Goal: Task Accomplishment & Management: Complete application form

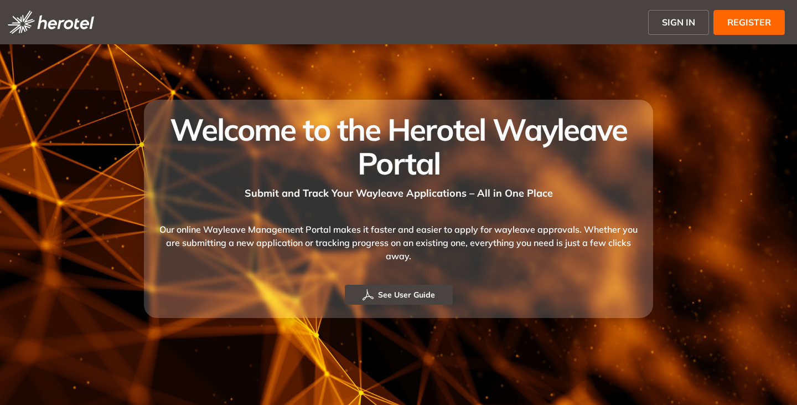
click at [678, 22] on span "SIGN IN" at bounding box center [678, 22] width 33 height 13
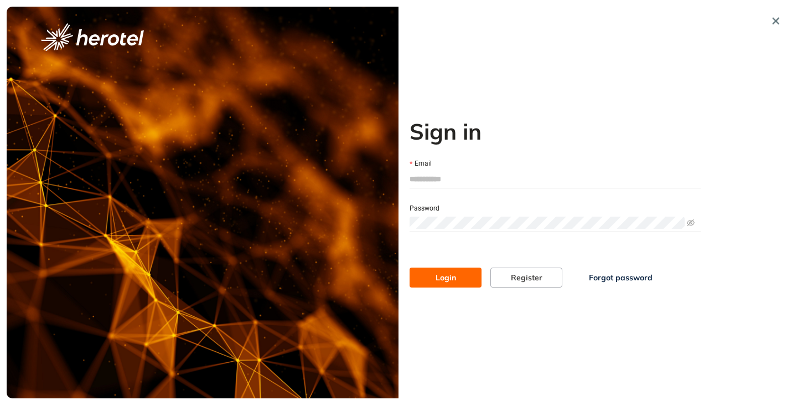
click at [454, 178] on input "Email" at bounding box center [555, 179] width 291 height 17
type input "**********"
click at [468, 213] on div "Password" at bounding box center [555, 208] width 291 height 12
click at [410, 267] on button "Login" at bounding box center [446, 277] width 72 height 20
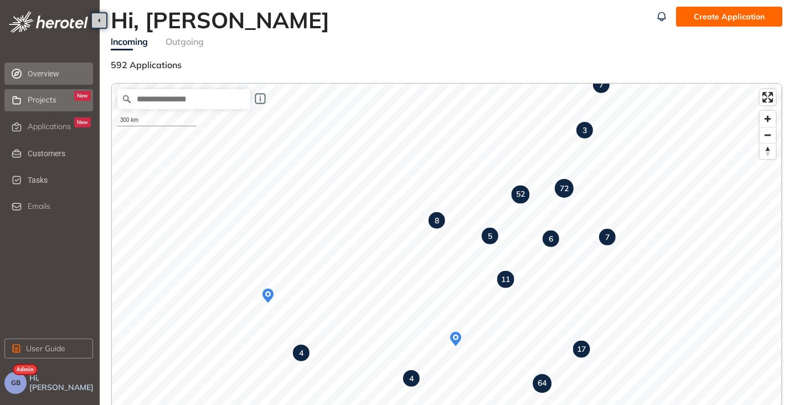
click at [50, 102] on span "Projects" at bounding box center [42, 99] width 29 height 9
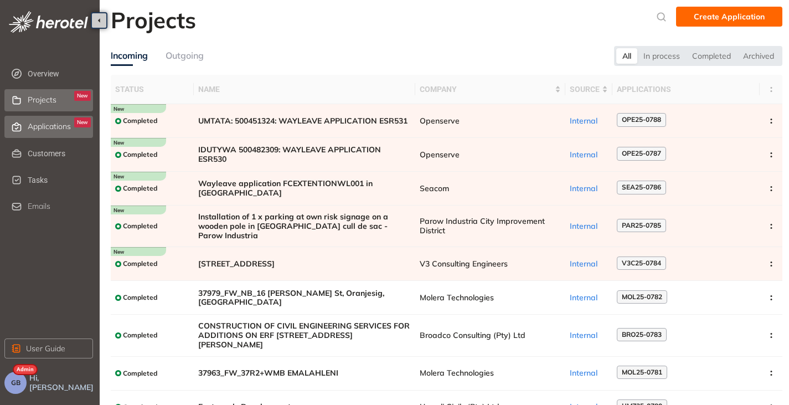
click at [40, 128] on span "Applications" at bounding box center [49, 126] width 43 height 9
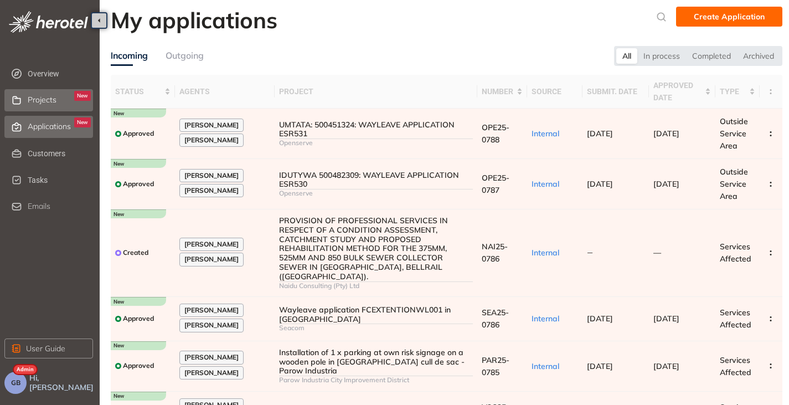
click at [47, 104] on span "Projects" at bounding box center [42, 99] width 29 height 9
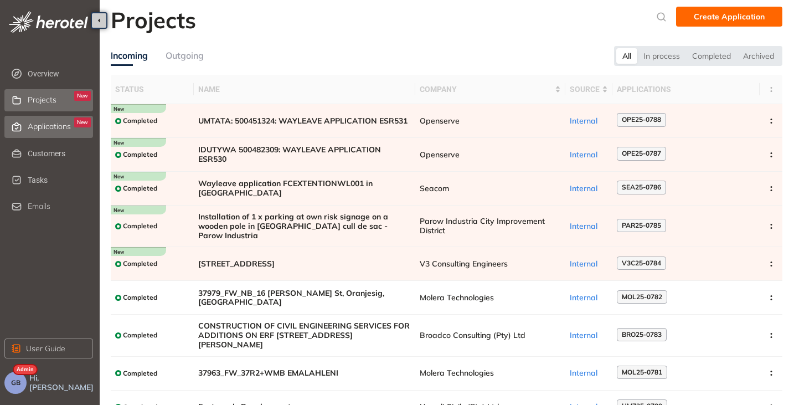
click at [44, 121] on div "Applications New" at bounding box center [59, 126] width 63 height 19
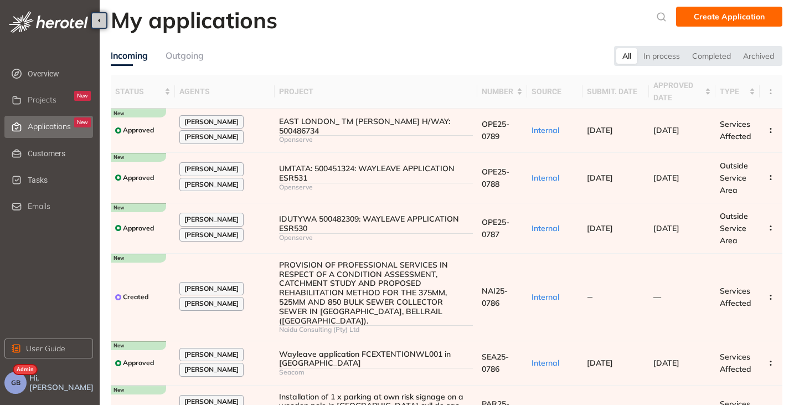
click at [18, 384] on span "GB" at bounding box center [15, 383] width 9 height 8
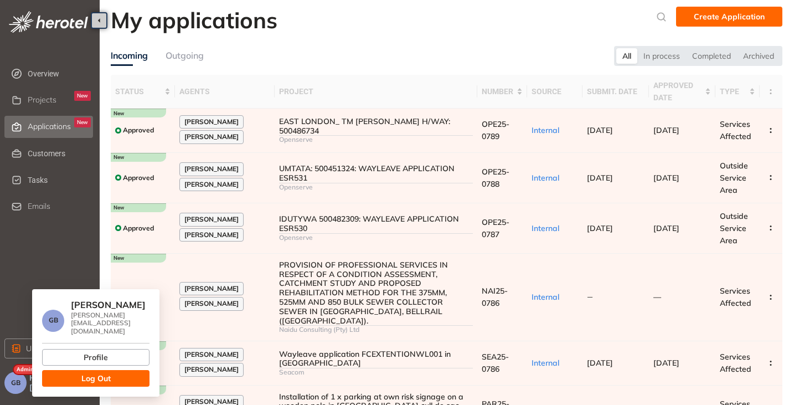
click at [95, 372] on span "Log Out" at bounding box center [95, 378] width 29 height 12
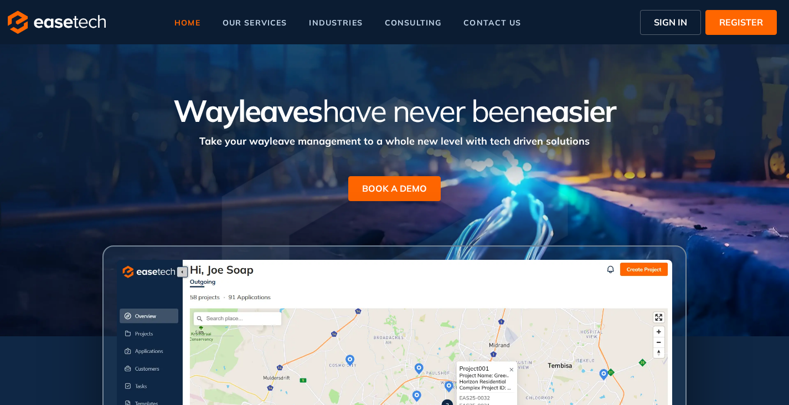
click at [665, 19] on span "SIGN IN" at bounding box center [670, 22] width 33 height 13
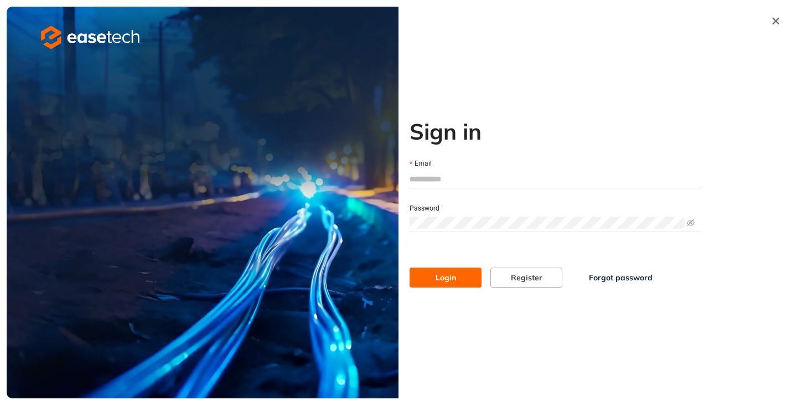
click at [464, 178] on input "Email" at bounding box center [555, 179] width 291 height 17
type input "**********"
click at [454, 270] on button "Login" at bounding box center [446, 277] width 72 height 20
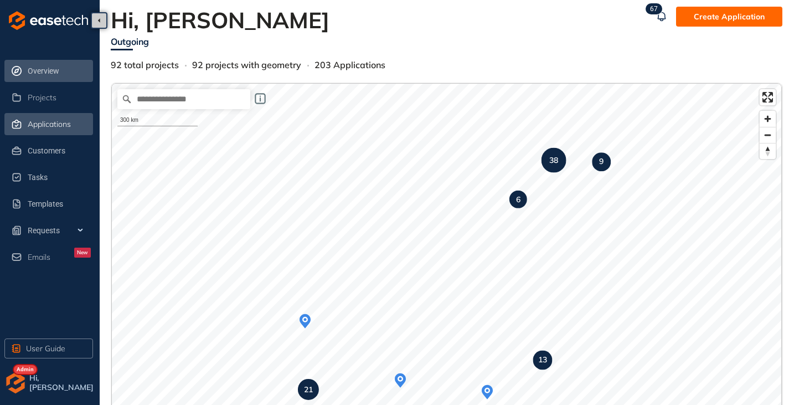
click at [44, 128] on span "Applications" at bounding box center [49, 124] width 43 height 9
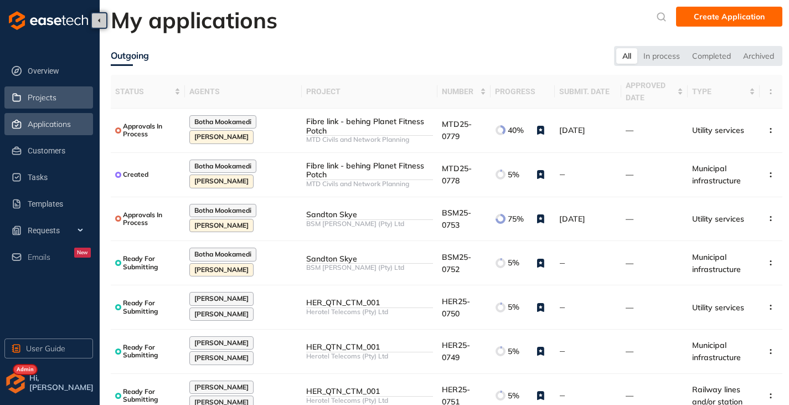
click at [38, 99] on span "Projects" at bounding box center [42, 97] width 29 height 9
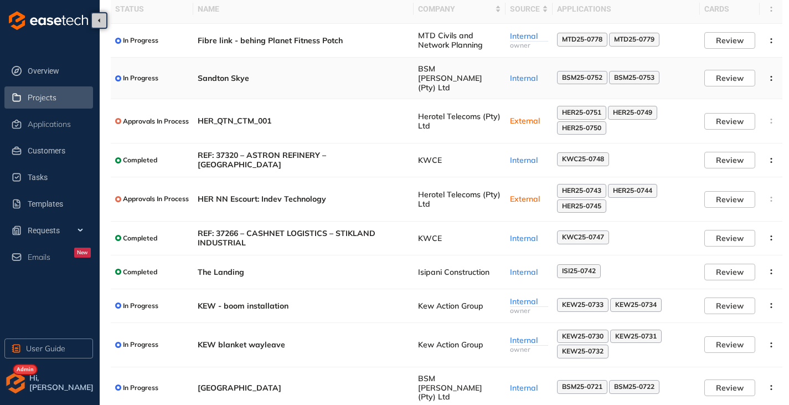
scroll to position [99, 0]
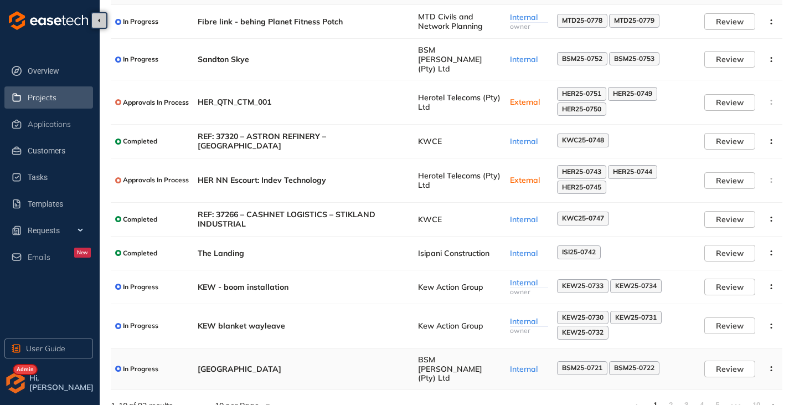
click at [432, 355] on span "BSM Baker (Pty) Ltd" at bounding box center [459, 369] width 83 height 28
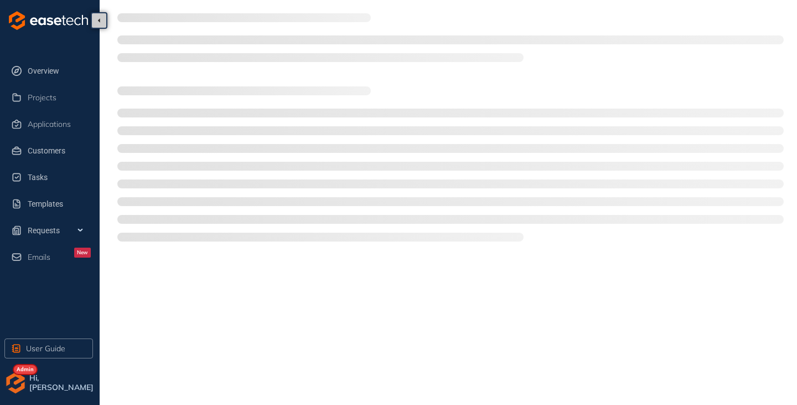
type textarea "**********"
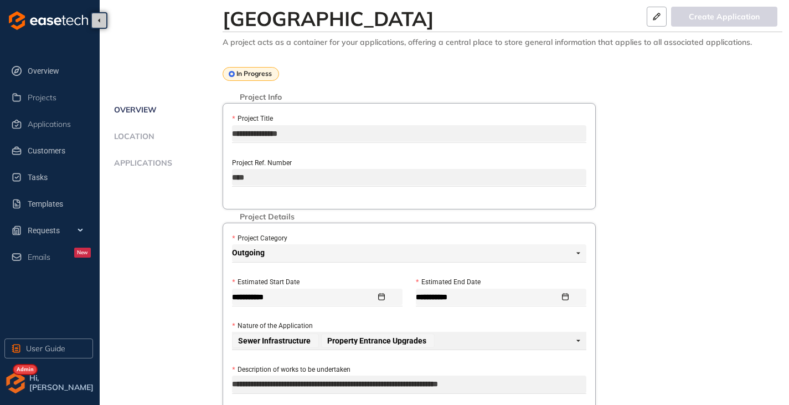
click at [149, 169] on li "Applications" at bounding box center [167, 169] width 112 height 22
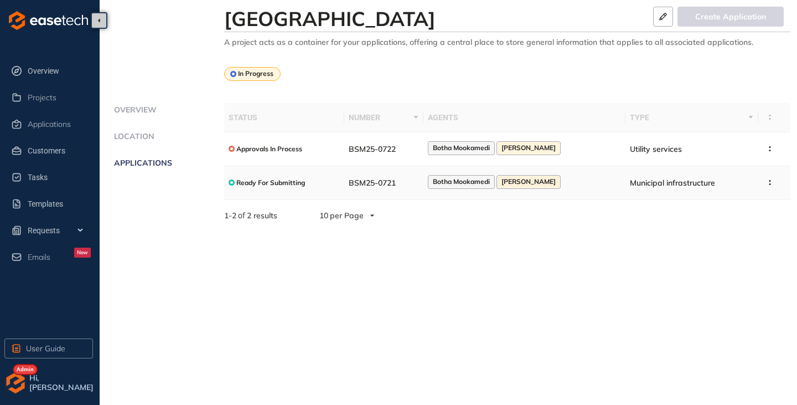
click at [396, 181] on span "BSM25-0721" at bounding box center [372, 183] width 47 height 10
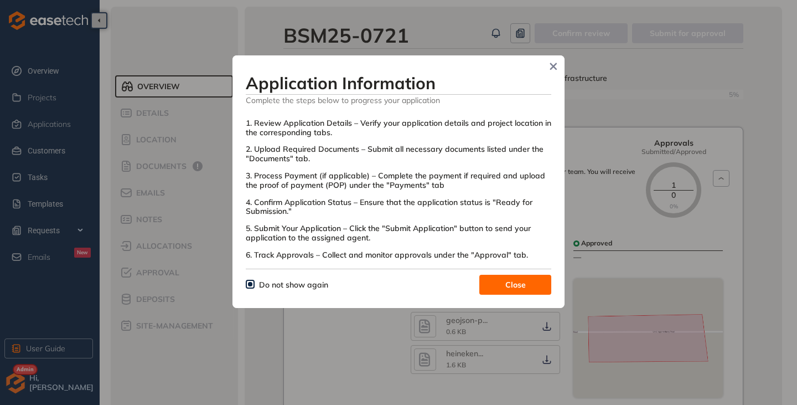
click at [497, 284] on button "Close" at bounding box center [516, 285] width 72 height 20
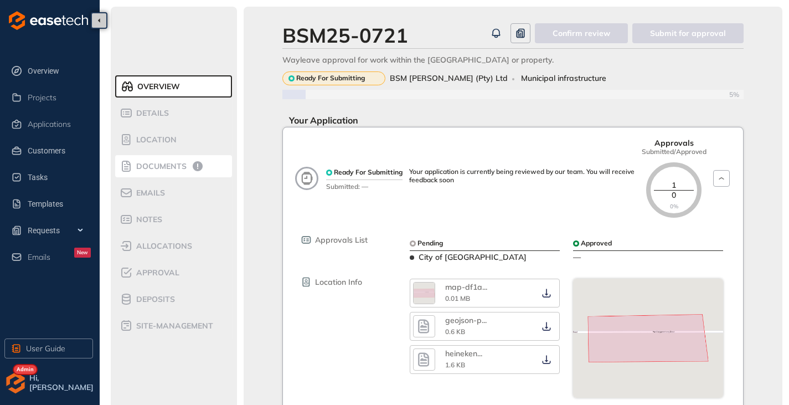
click at [142, 166] on span "Documents" at bounding box center [160, 166] width 54 height 9
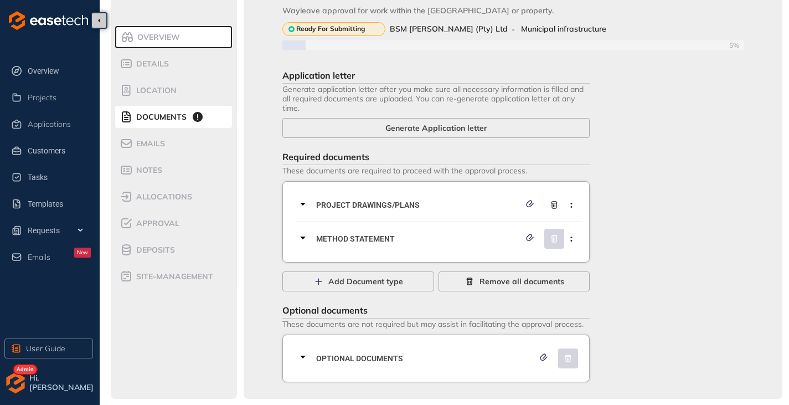
scroll to position [50, 0]
click at [302, 204] on icon at bounding box center [302, 203] width 13 height 13
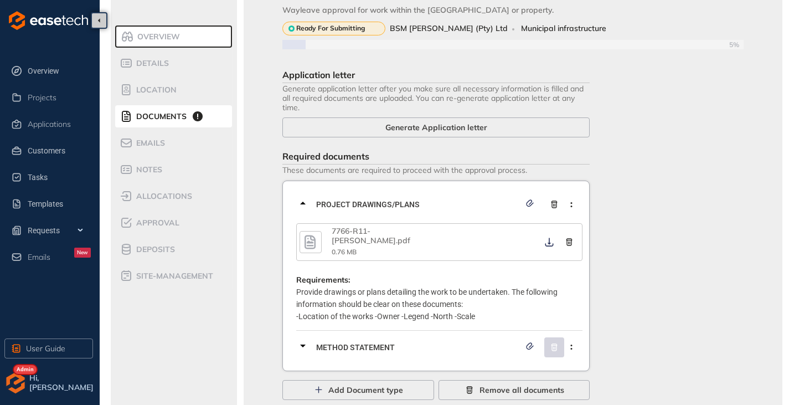
click at [320, 234] on button "button" at bounding box center [311, 242] width 22 height 22
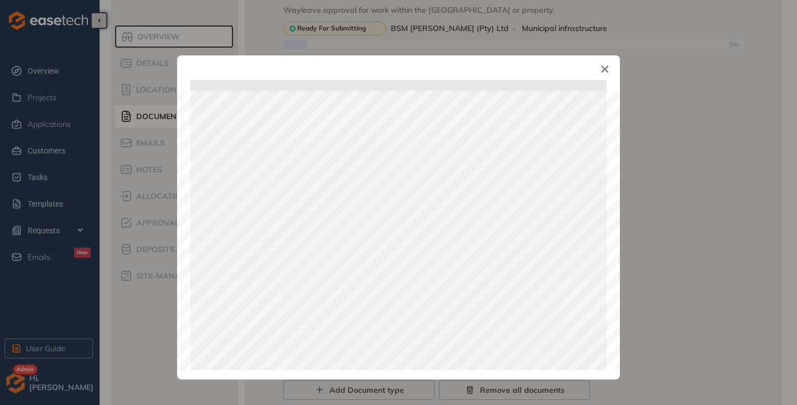
click at [601, 70] on span "Close" at bounding box center [605, 70] width 30 height 30
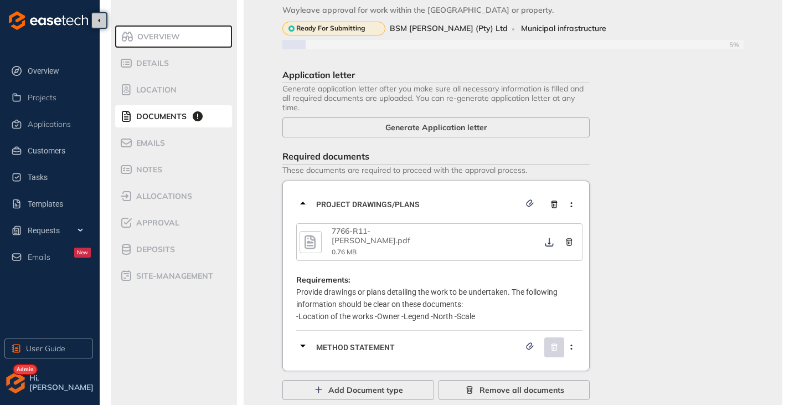
click at [305, 200] on icon at bounding box center [302, 203] width 13 height 13
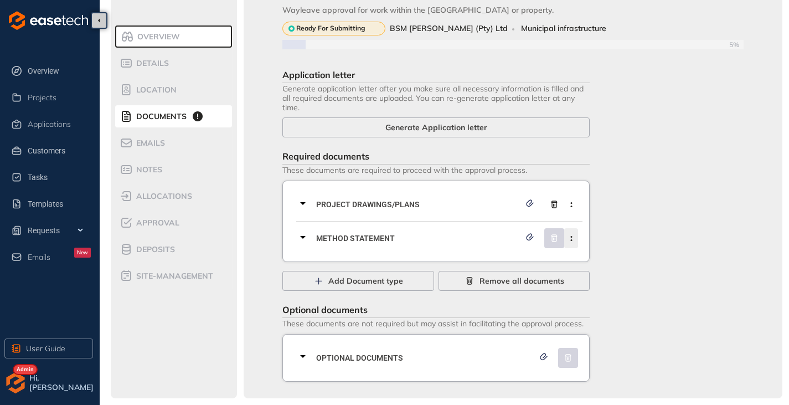
click at [570, 238] on icon "button" at bounding box center [571, 238] width 11 height 5
click at [508, 258] on button "Remove current document type" at bounding box center [515, 264] width 117 height 17
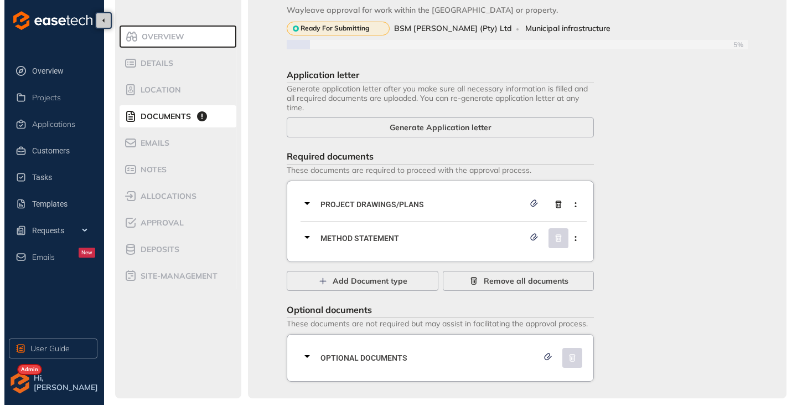
scroll to position [16, 0]
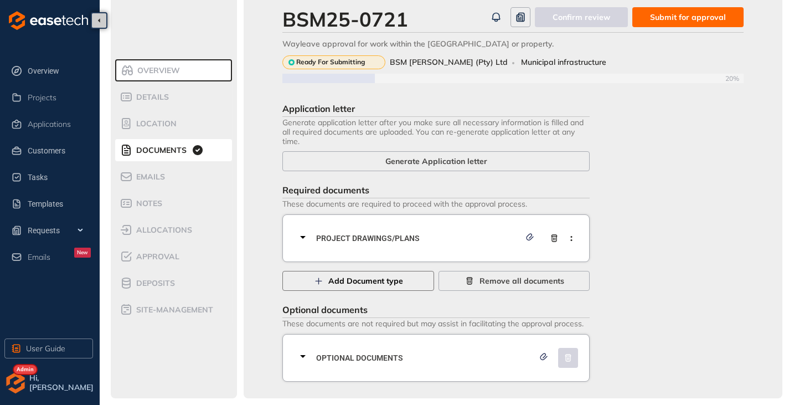
click at [326, 282] on button "Add Document type" at bounding box center [358, 281] width 152 height 20
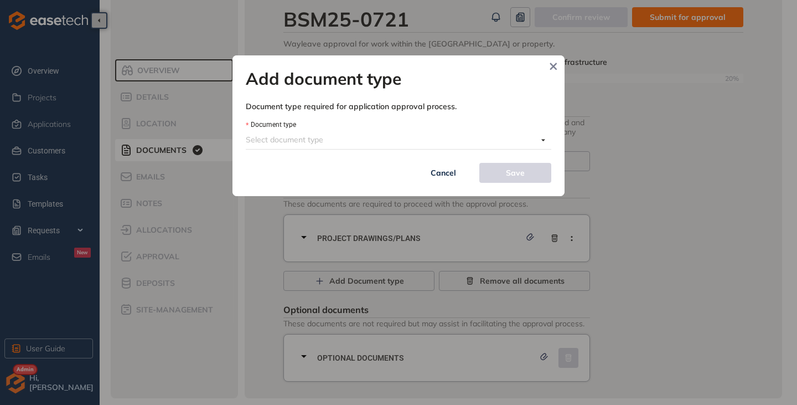
click at [364, 136] on input "Document type" at bounding box center [392, 139] width 292 height 17
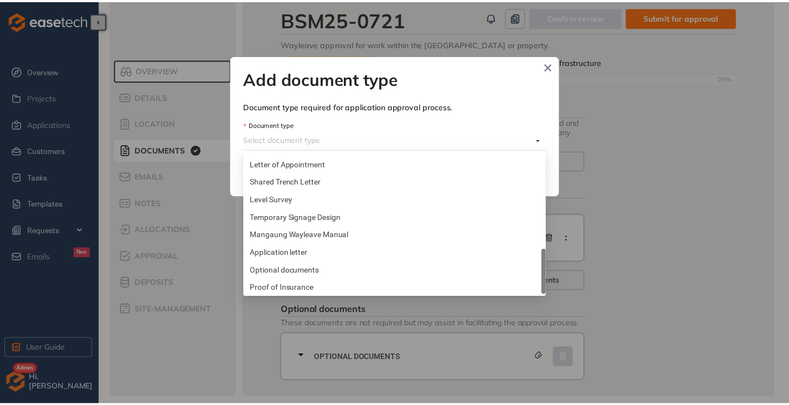
scroll to position [408, 0]
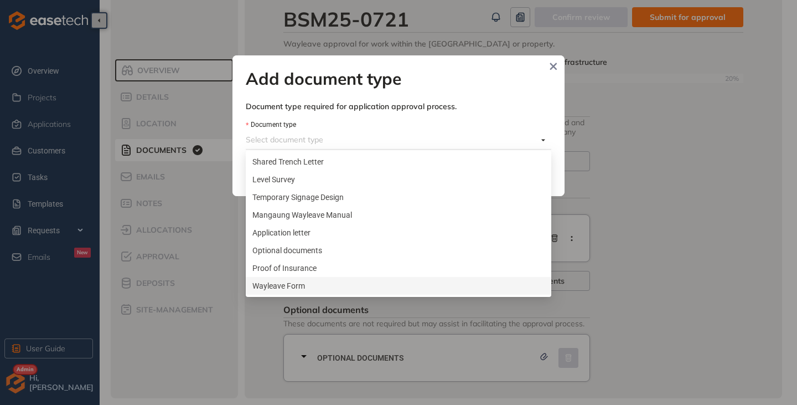
click at [292, 284] on div "Wayleave Form" at bounding box center [399, 286] width 292 height 12
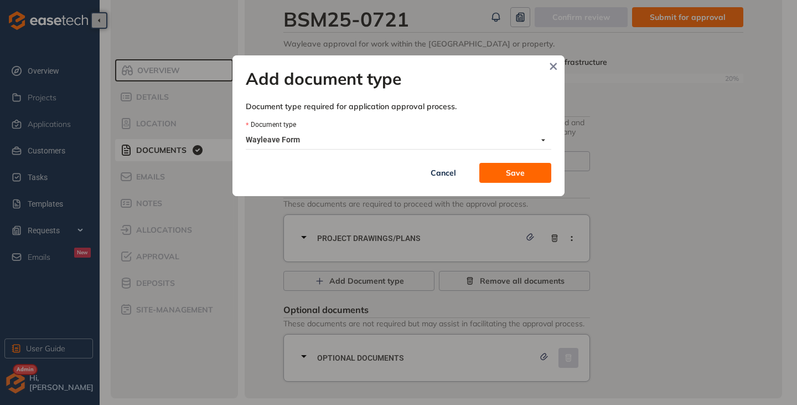
click at [529, 161] on form "Document type Wayleave Form Wayleave Form Cancel Save" at bounding box center [399, 151] width 306 height 64
click at [528, 168] on button "Save" at bounding box center [516, 173] width 72 height 20
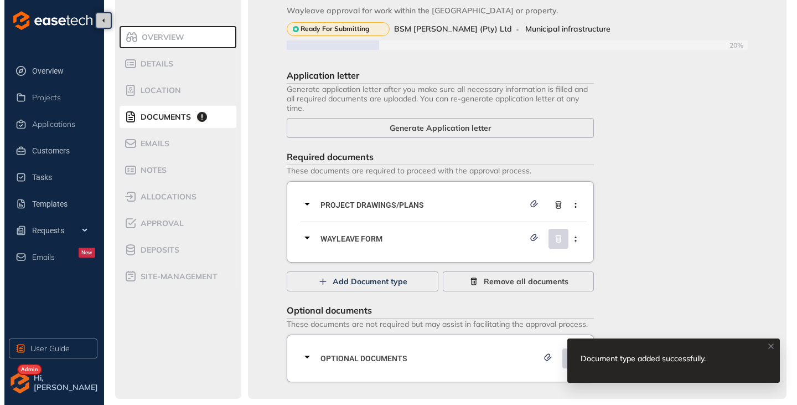
scroll to position [50, 0]
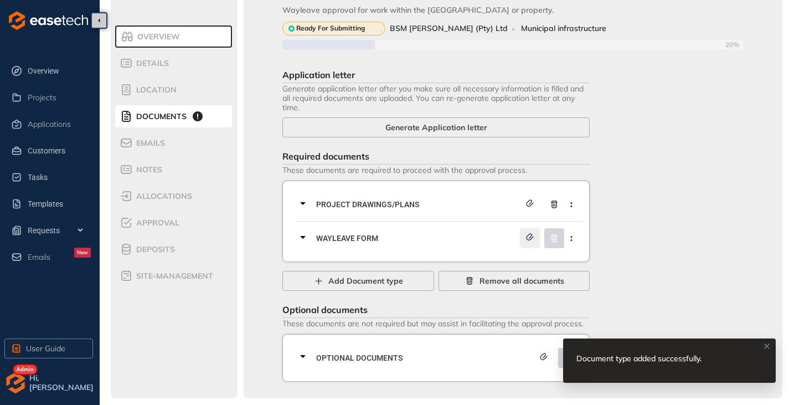
click at [535, 238] on icon "button" at bounding box center [529, 237] width 11 height 8
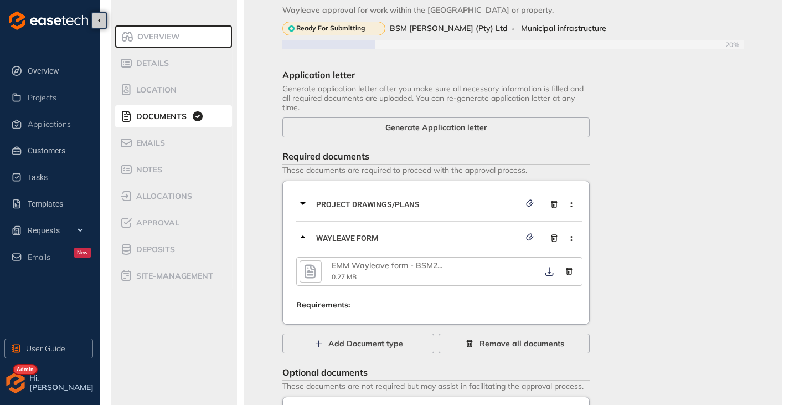
click at [314, 269] on icon "button" at bounding box center [310, 271] width 17 height 20
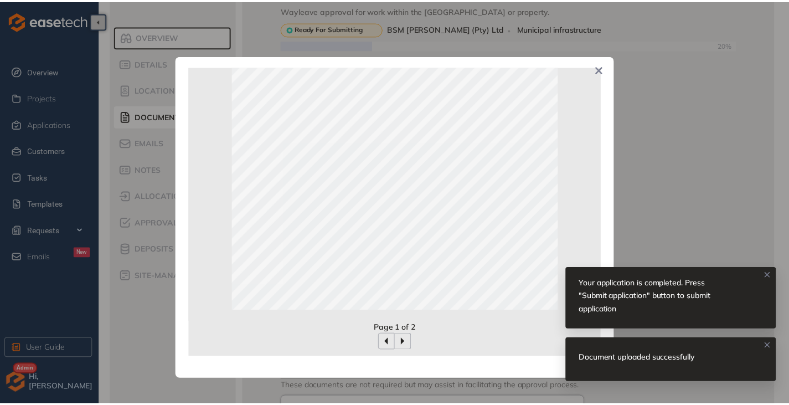
scroll to position [0, 0]
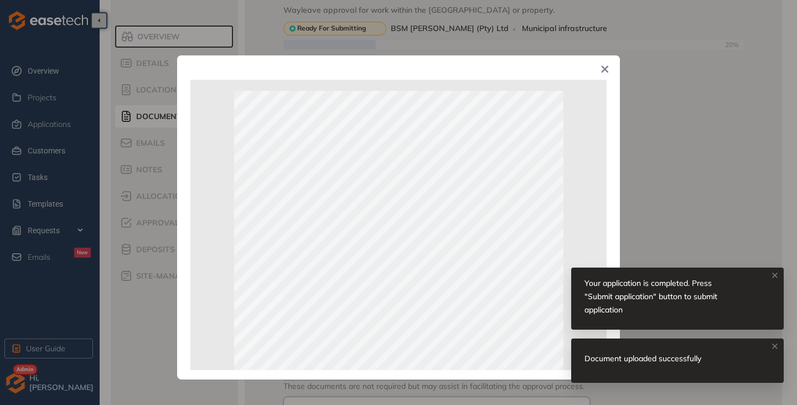
click at [607, 69] on icon "Close" at bounding box center [605, 69] width 8 height 8
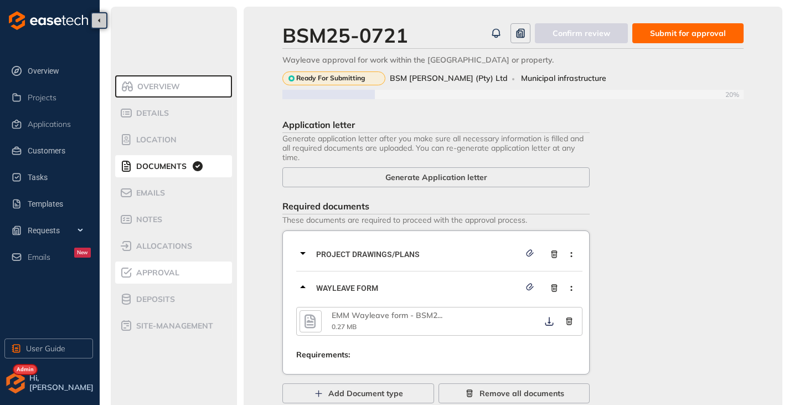
click at [156, 273] on span "Approval" at bounding box center [156, 272] width 47 height 9
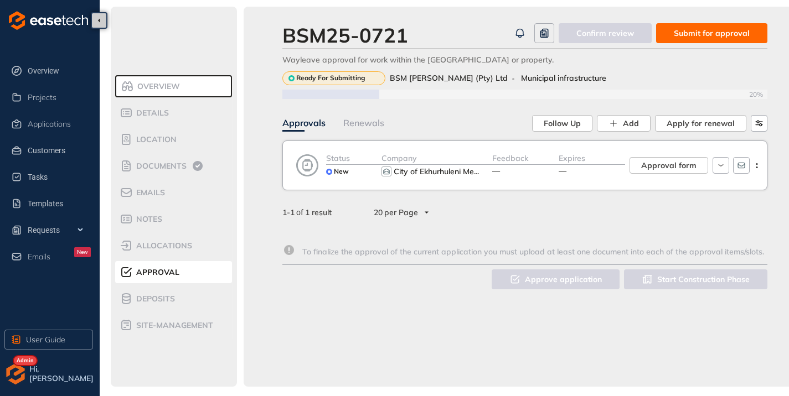
click at [428, 174] on span "City of Ekhurhuleni Me" at bounding box center [434, 172] width 80 height 10
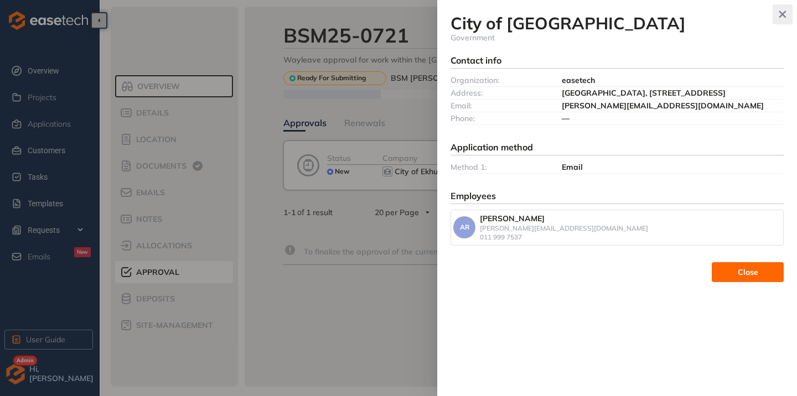
click at [789, 10] on button "button" at bounding box center [783, 14] width 20 height 20
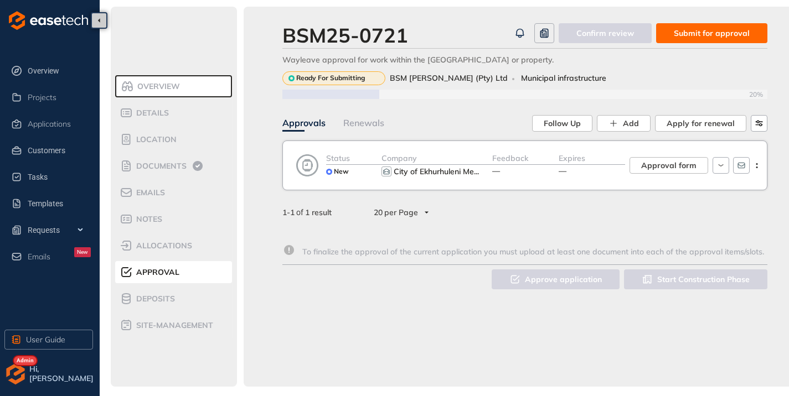
click at [710, 35] on span "Submit for approval" at bounding box center [712, 33] width 76 height 12
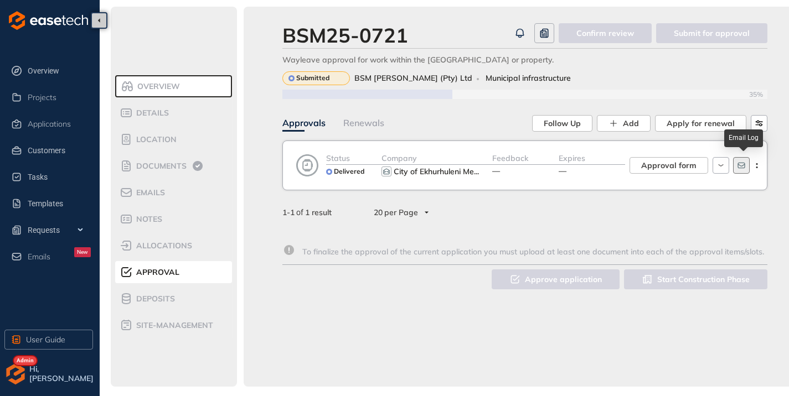
click at [740, 163] on icon "button" at bounding box center [741, 166] width 7 height 6
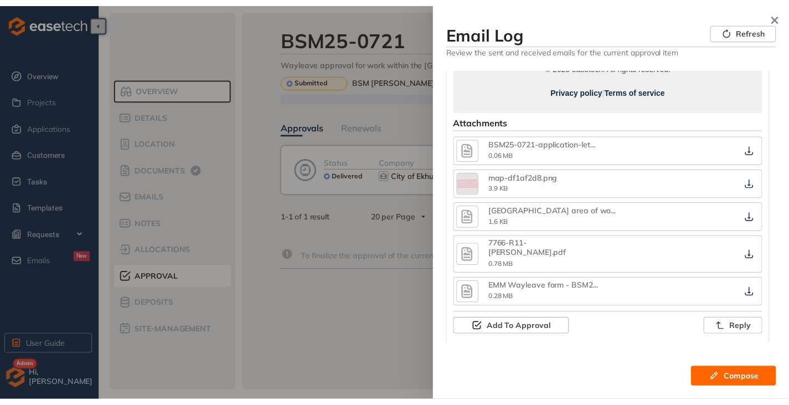
scroll to position [520, 0]
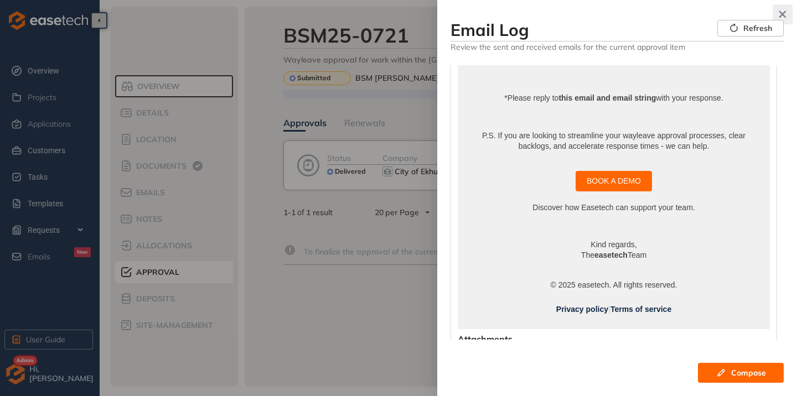
click at [786, 14] on icon "button" at bounding box center [782, 15] width 11 height 8
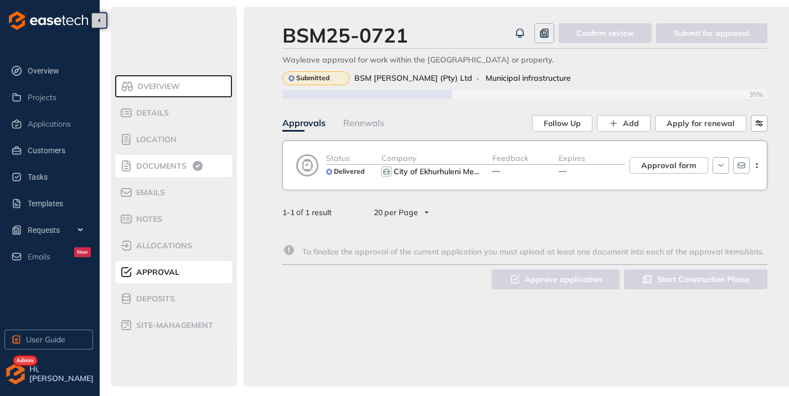
click at [166, 167] on span "Documents" at bounding box center [160, 166] width 54 height 9
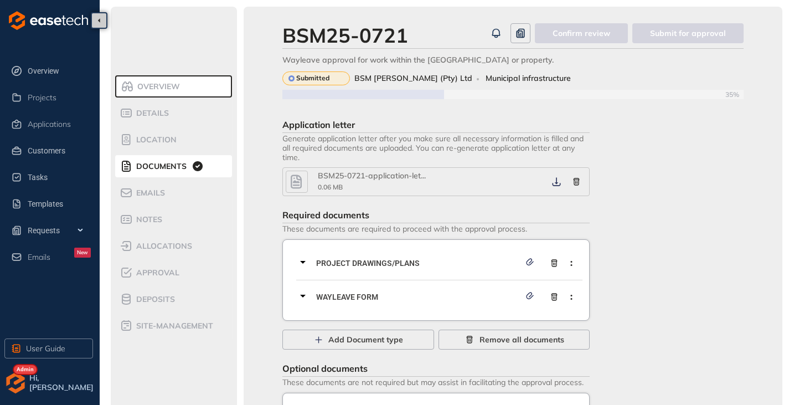
click at [558, 183] on icon "button" at bounding box center [557, 182] width 8 height 9
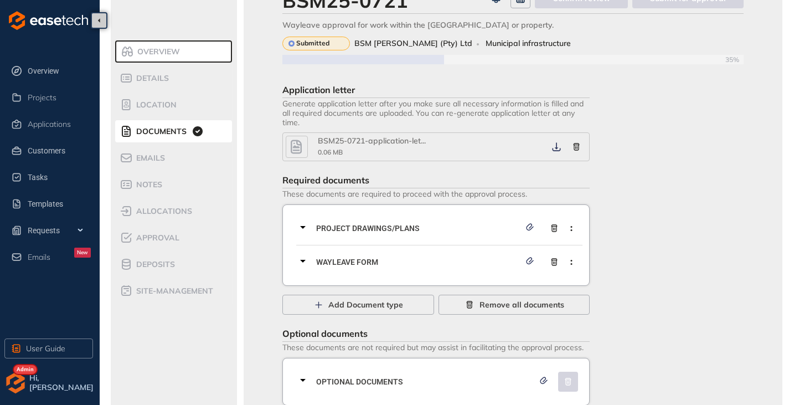
scroll to position [59, 0]
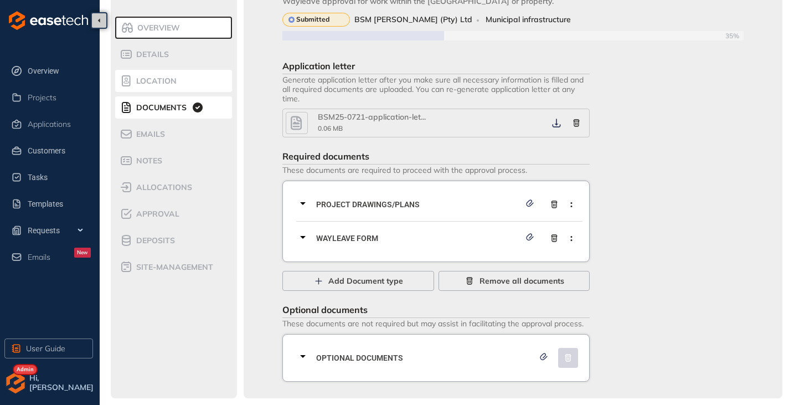
click at [149, 84] on span "Location" at bounding box center [155, 80] width 44 height 9
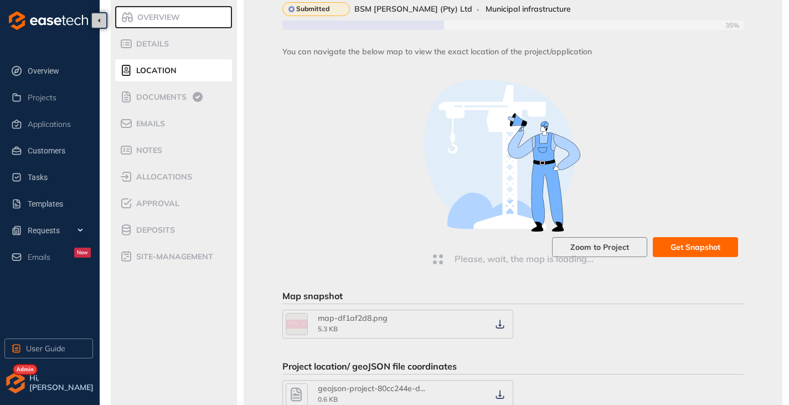
scroll to position [177, 0]
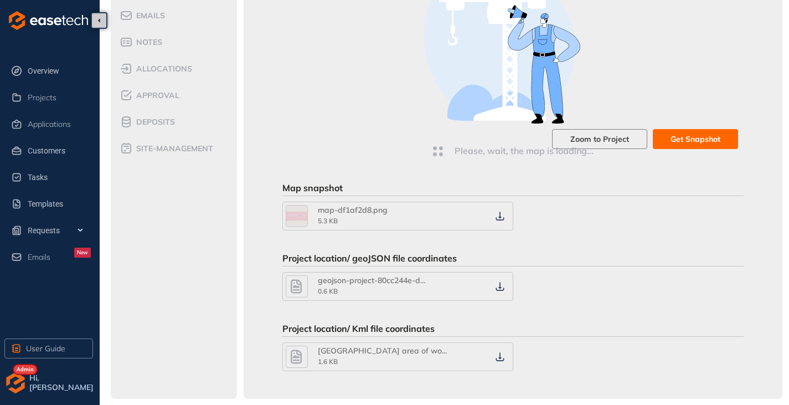
click at [500, 356] on icon "button" at bounding box center [500, 356] width 8 height 9
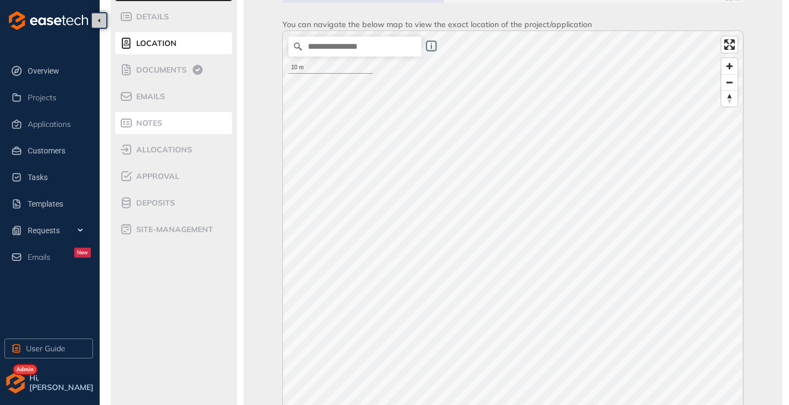
scroll to position [0, 0]
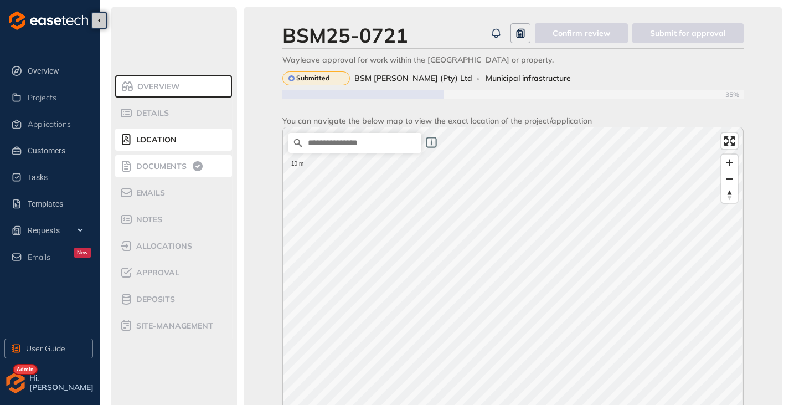
click at [152, 167] on span "Documents" at bounding box center [160, 166] width 54 height 9
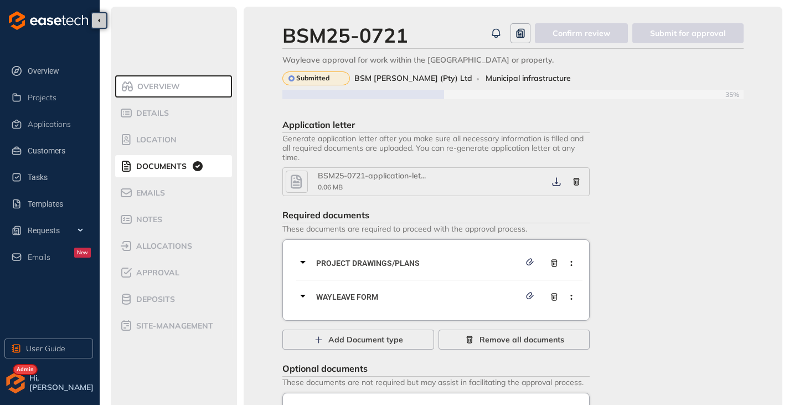
click at [300, 262] on icon at bounding box center [302, 261] width 13 height 13
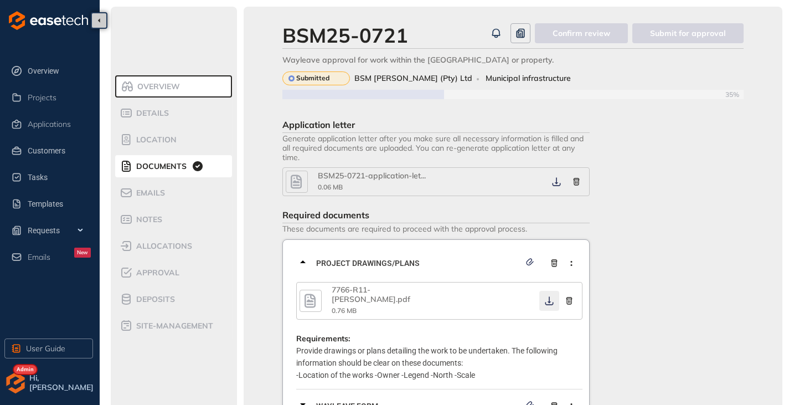
click at [549, 296] on icon "button" at bounding box center [549, 300] width 11 height 9
click at [156, 268] on span "Approval" at bounding box center [156, 272] width 47 height 9
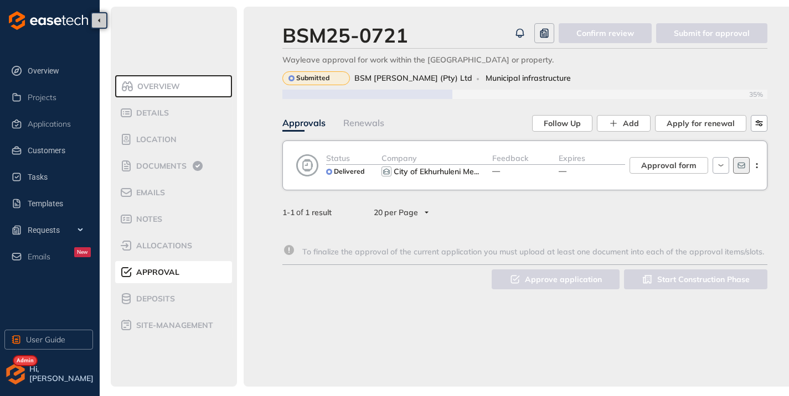
click at [743, 166] on icon "button" at bounding box center [741, 166] width 7 height 6
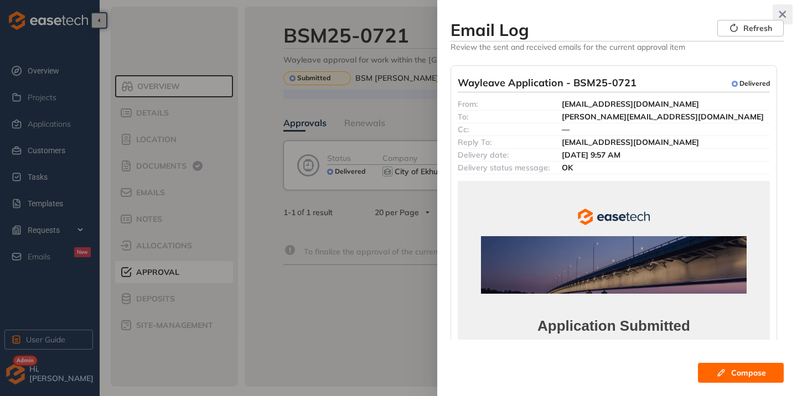
click at [782, 13] on icon "button" at bounding box center [783, 14] width 7 height 7
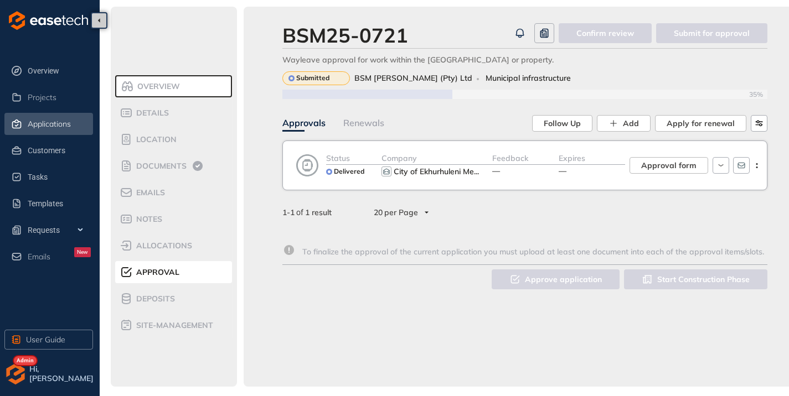
click at [28, 125] on span "Applications" at bounding box center [49, 124] width 43 height 9
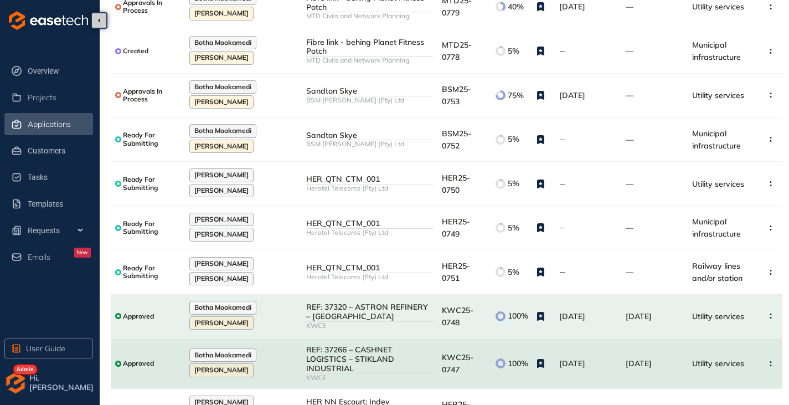
scroll to position [177, 0]
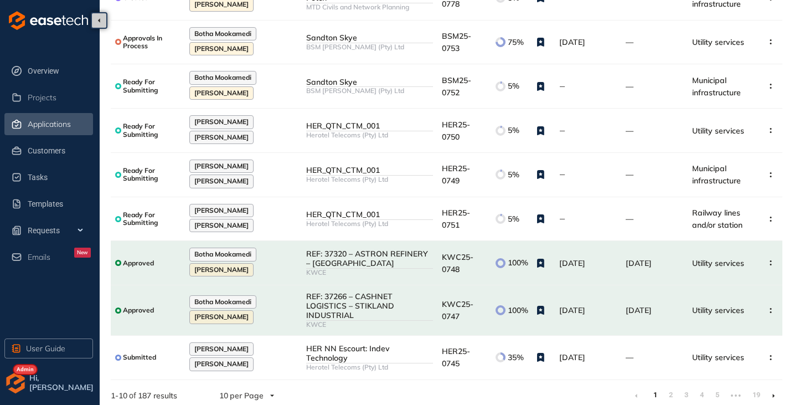
click at [776, 390] on li at bounding box center [774, 396] width 18 height 18
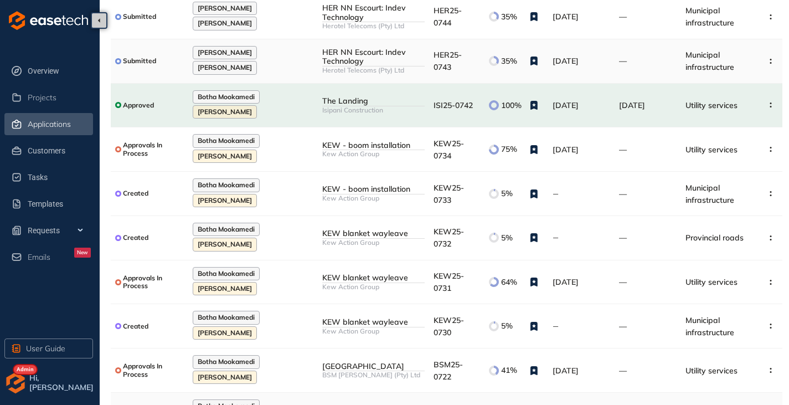
scroll to position [124, 0]
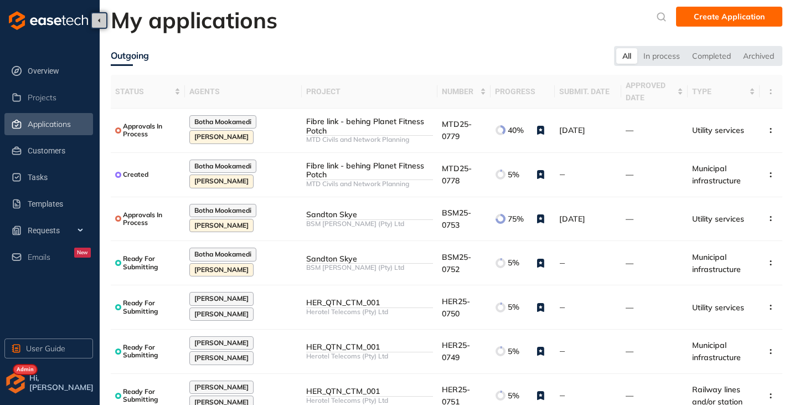
click at [26, 374] on div at bounding box center [15, 383] width 22 height 22
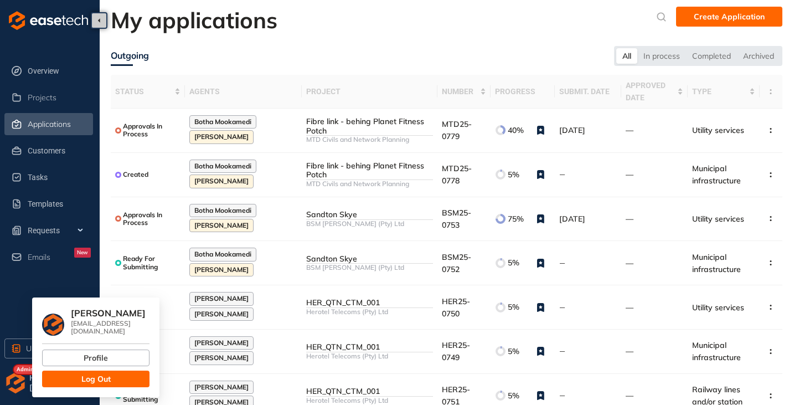
click at [95, 373] on span "Log Out" at bounding box center [95, 379] width 29 height 12
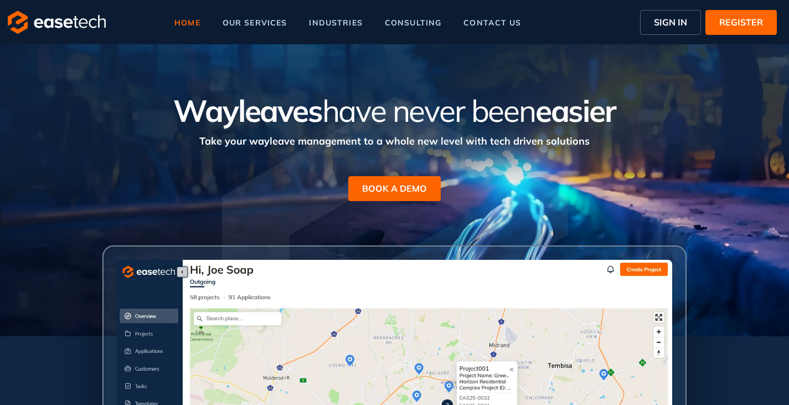
click at [666, 25] on span "SIGN IN" at bounding box center [670, 22] width 33 height 13
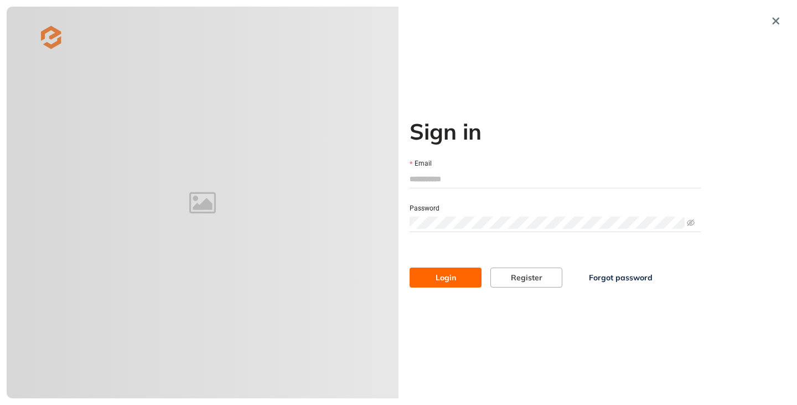
click at [444, 183] on input "Email" at bounding box center [555, 179] width 291 height 17
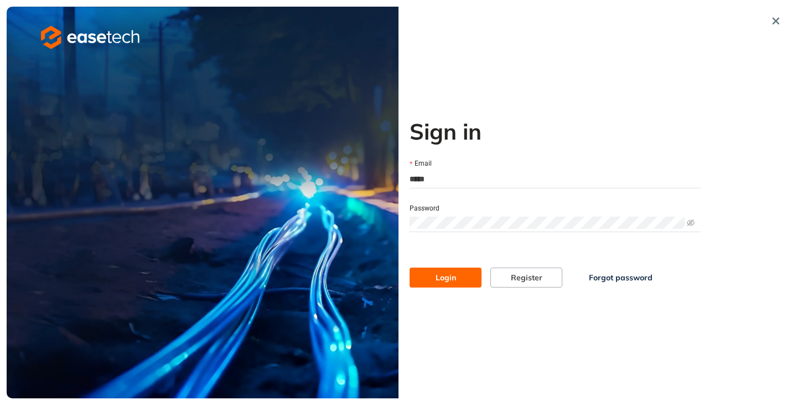
type input "**********"
click at [449, 274] on span "Login" at bounding box center [446, 277] width 20 height 12
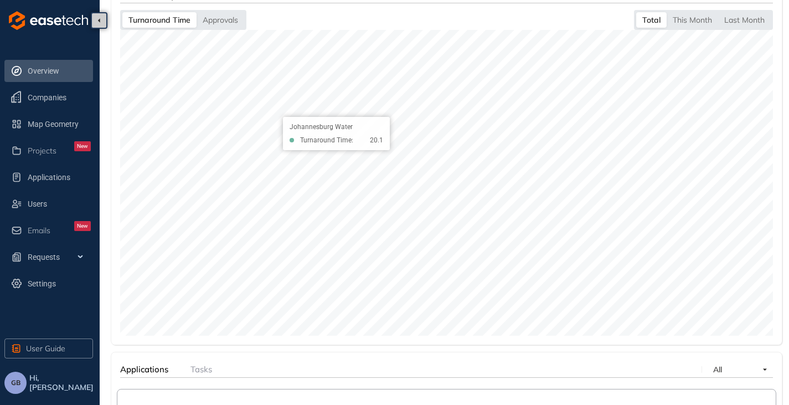
scroll to position [391, 0]
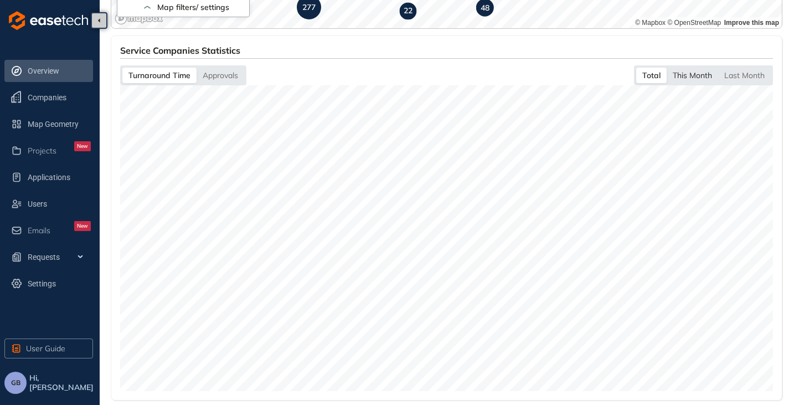
click at [693, 77] on div "This Month" at bounding box center [692, 76] width 51 height 16
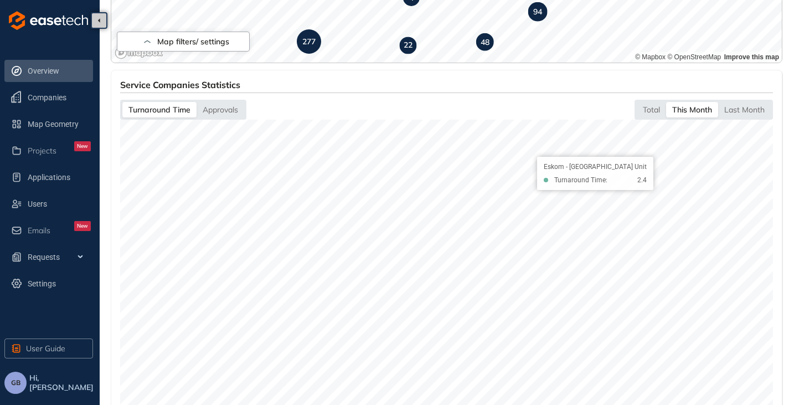
scroll to position [336, 0]
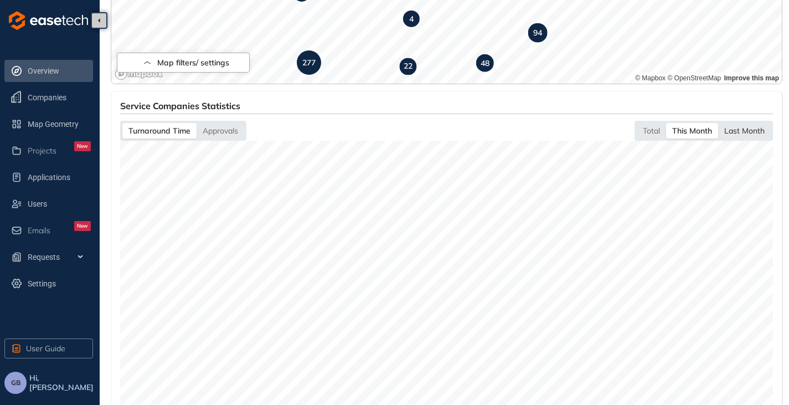
click at [758, 127] on div "Last Month" at bounding box center [744, 131] width 53 height 16
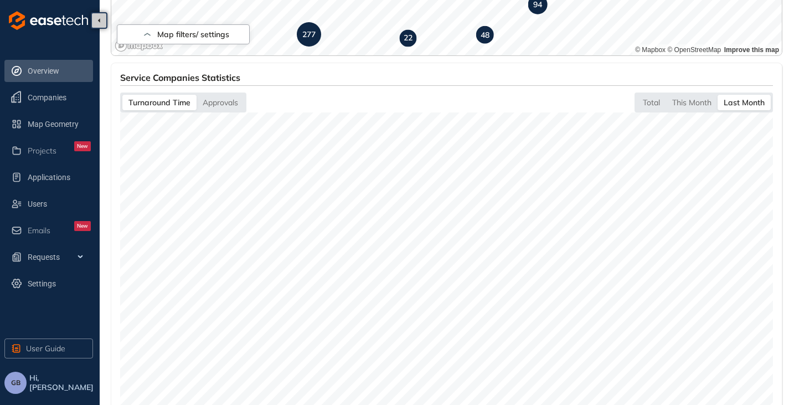
scroll to position [391, 0]
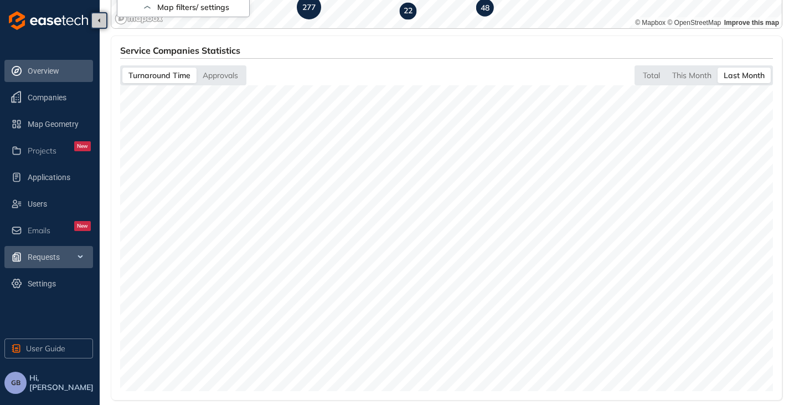
click at [80, 256] on span "Requests" at bounding box center [59, 257] width 63 height 22
click at [80, 256] on icon at bounding box center [82, 256] width 6 height 0
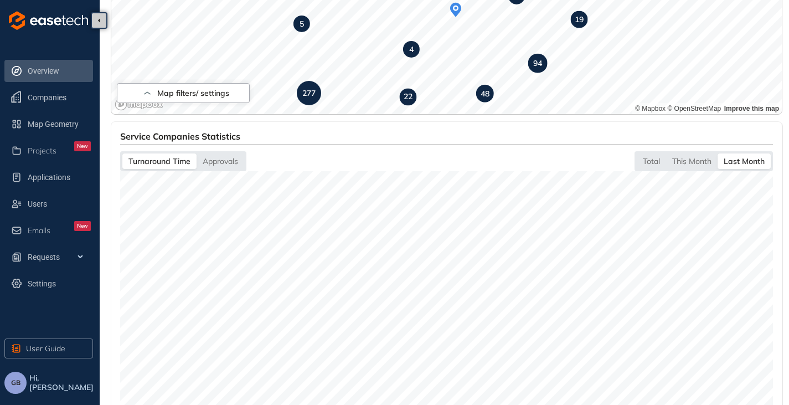
scroll to position [225, 0]
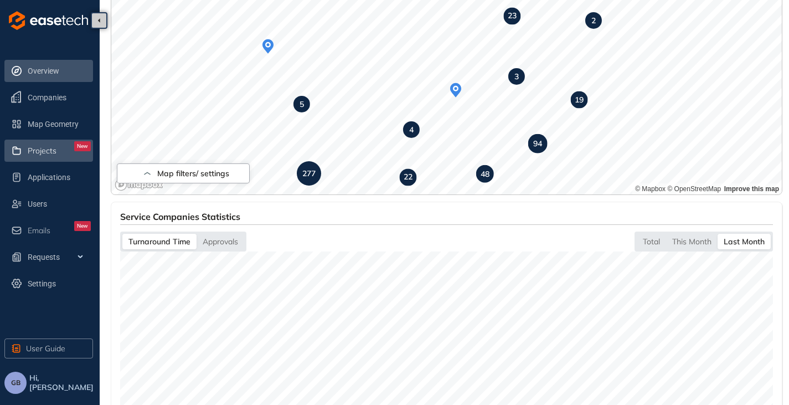
click at [58, 152] on div "Projects New" at bounding box center [59, 150] width 63 height 19
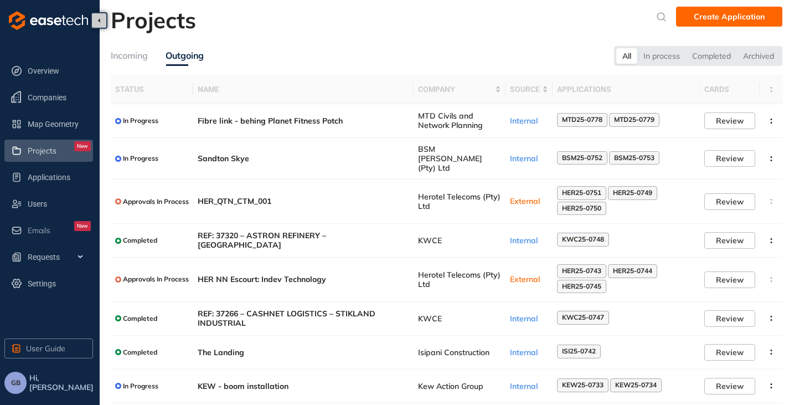
click at [131, 57] on div "Incoming" at bounding box center [129, 56] width 37 height 14
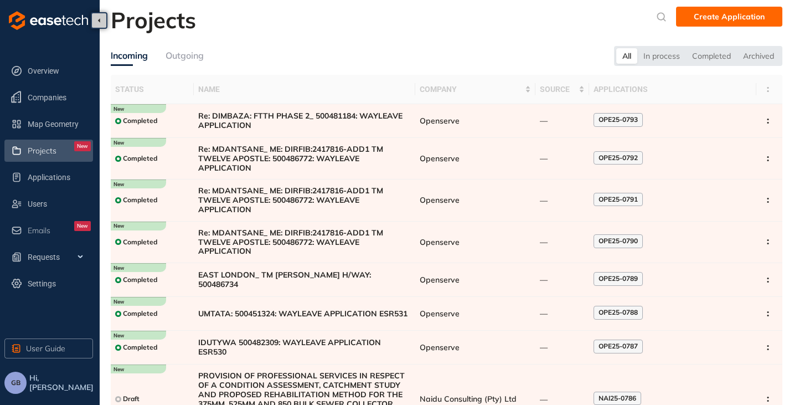
click at [181, 57] on div "Outgoing" at bounding box center [185, 56] width 38 height 14
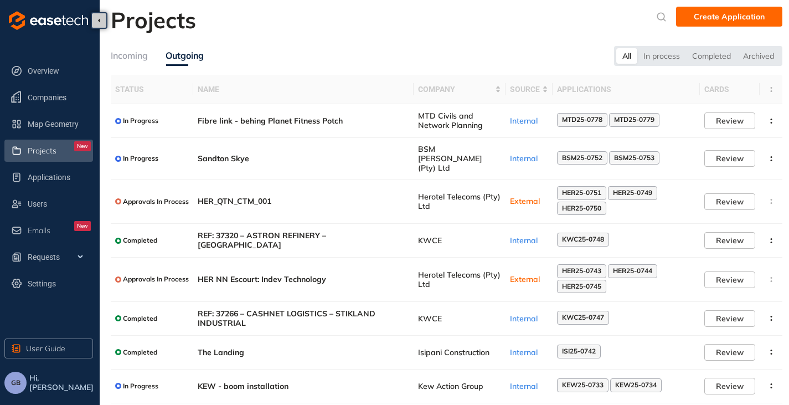
click at [117, 58] on div "Incoming" at bounding box center [129, 56] width 37 height 14
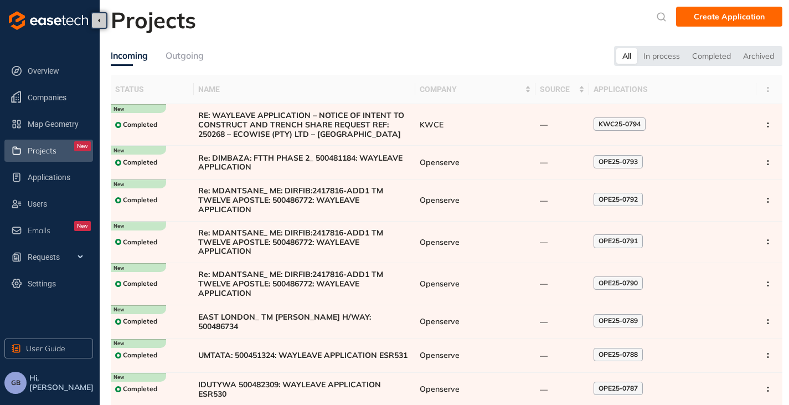
click at [12, 385] on span "GB" at bounding box center [15, 383] width 9 height 8
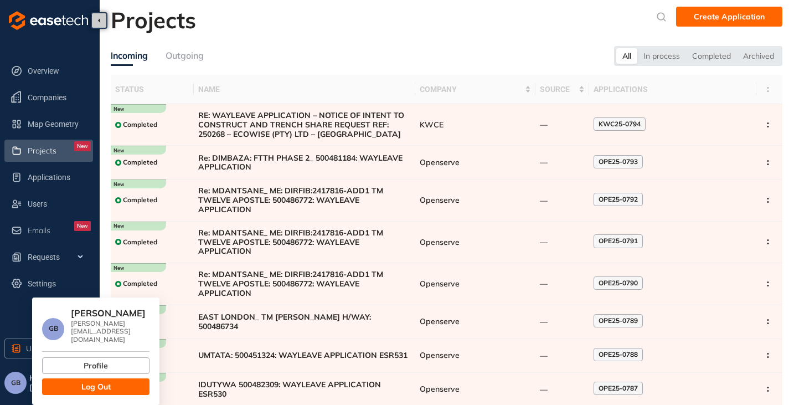
click at [94, 380] on span "Log Out" at bounding box center [95, 386] width 29 height 12
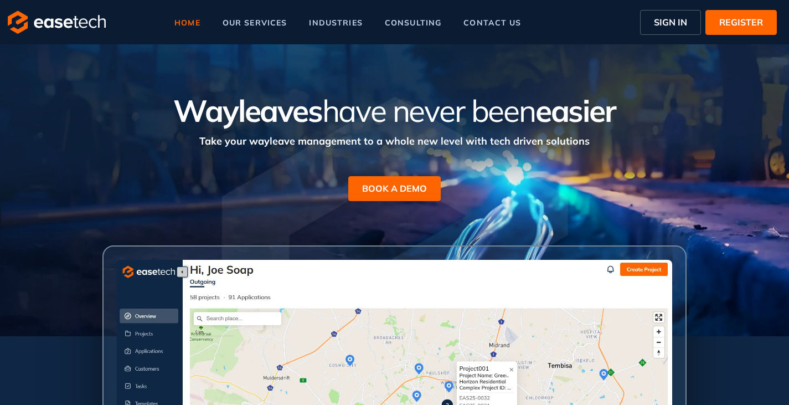
click at [653, 19] on button "SIGN IN" at bounding box center [670, 22] width 61 height 25
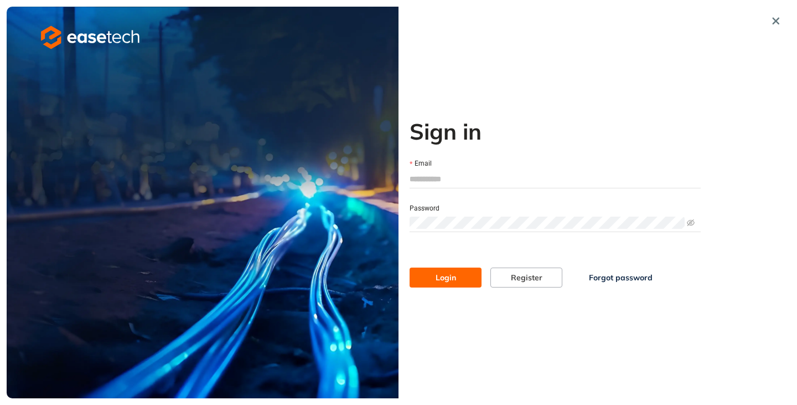
click at [437, 184] on input "Email" at bounding box center [555, 179] width 291 height 17
type input "****"
click at [774, 15] on button "button" at bounding box center [776, 21] width 20 height 20
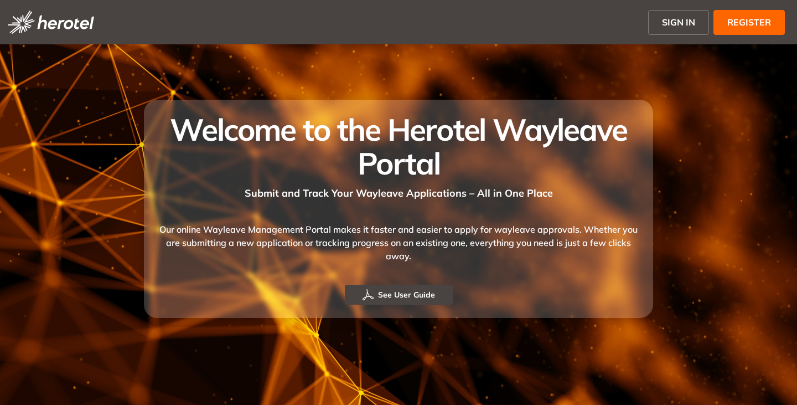
click at [673, 30] on button "SIGN IN" at bounding box center [678, 22] width 61 height 25
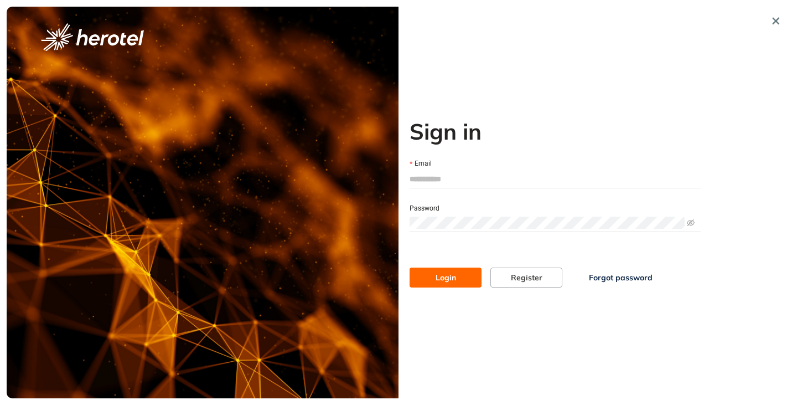
click at [485, 170] on div at bounding box center [555, 179] width 291 height 18
click at [452, 188] on div "Email" at bounding box center [555, 173] width 291 height 30
click at [453, 183] on input "Email" at bounding box center [555, 179] width 291 height 17
type input "**********"
click at [410, 267] on button "Login" at bounding box center [446, 277] width 72 height 20
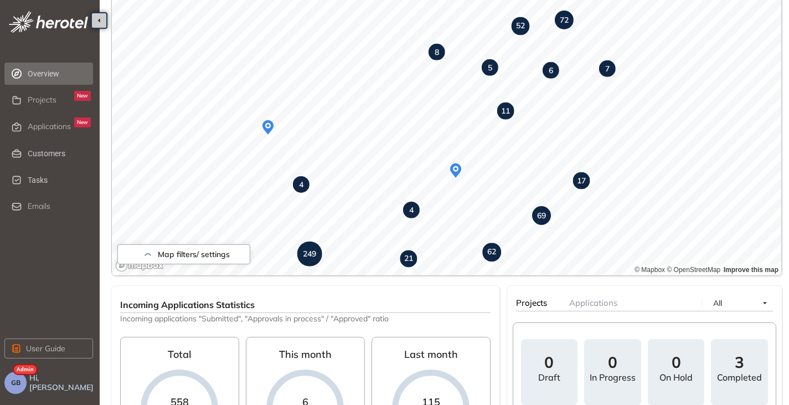
scroll to position [166, 0]
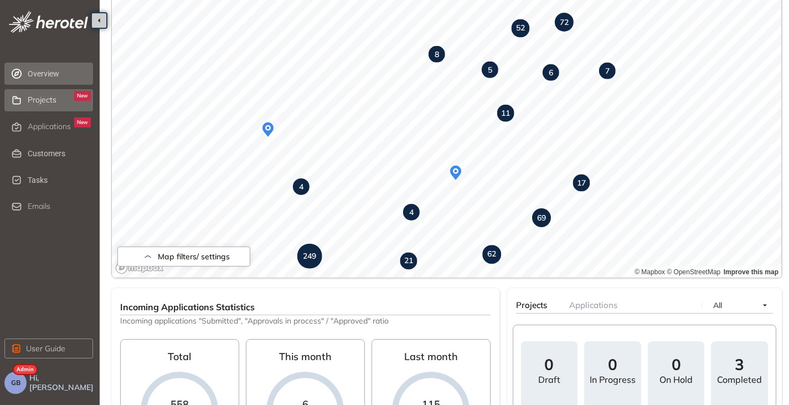
click at [47, 102] on span "Projects" at bounding box center [42, 99] width 29 height 9
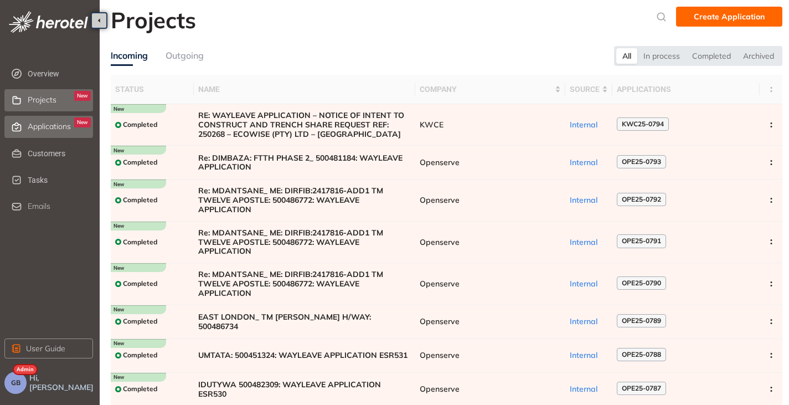
click at [40, 130] on span "Applications" at bounding box center [49, 126] width 43 height 9
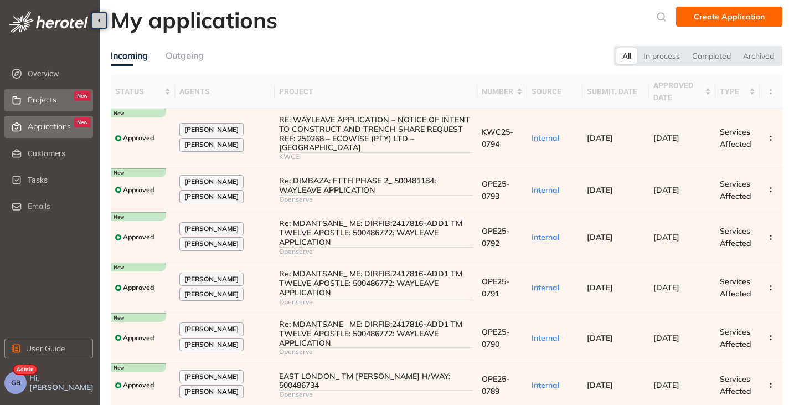
click at [39, 105] on div "Projects New" at bounding box center [59, 100] width 63 height 19
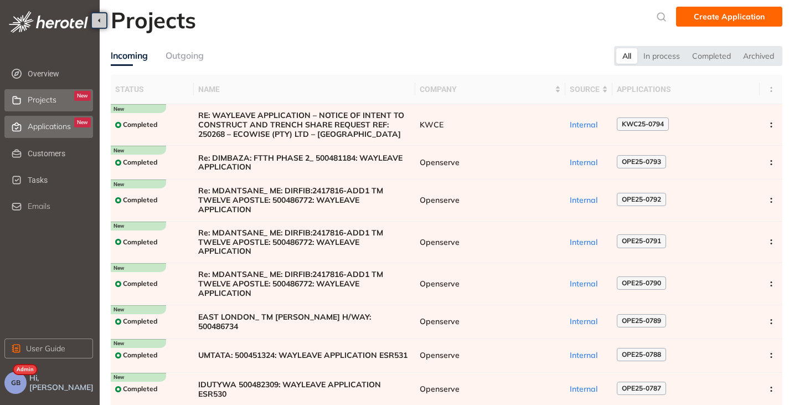
click at [42, 127] on span "Applications" at bounding box center [49, 126] width 43 height 9
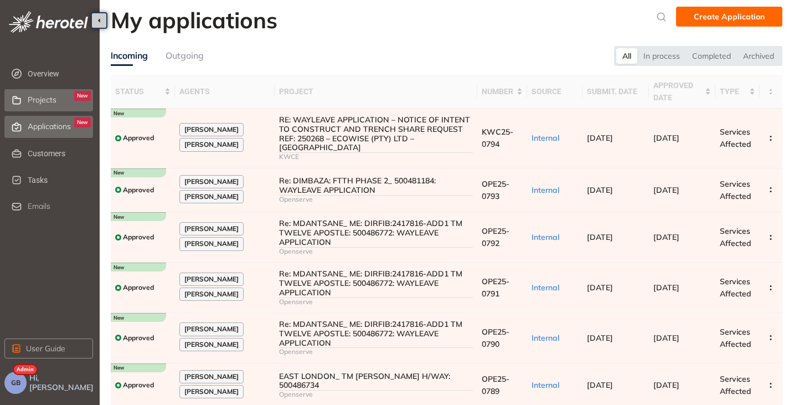
click at [47, 102] on span "Projects" at bounding box center [42, 99] width 29 height 9
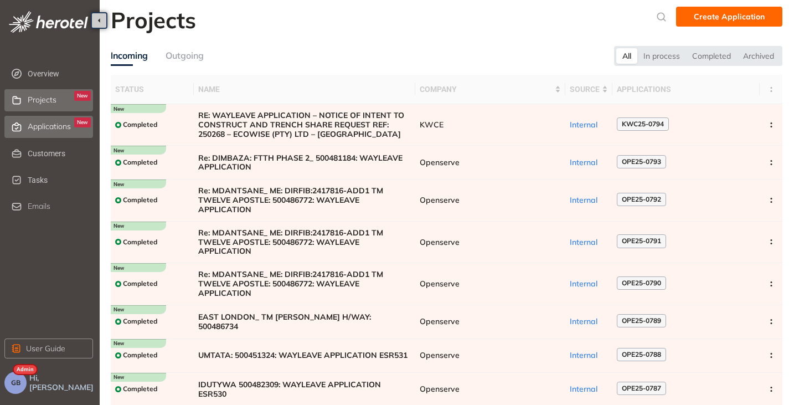
click at [47, 135] on div "Applications New" at bounding box center [59, 126] width 63 height 19
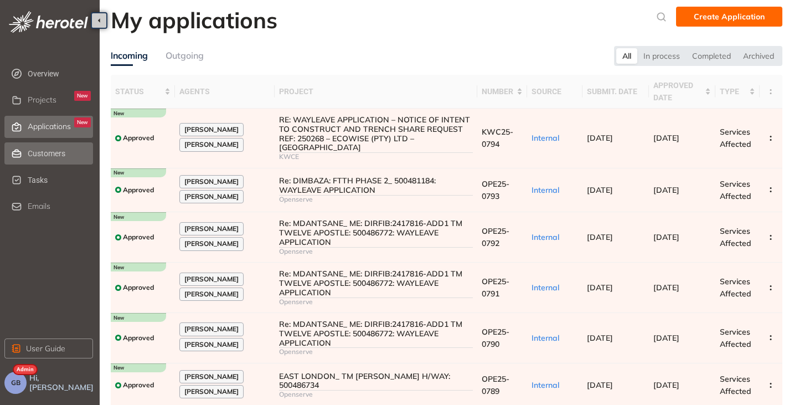
click at [36, 152] on span "Customers" at bounding box center [59, 153] width 63 height 22
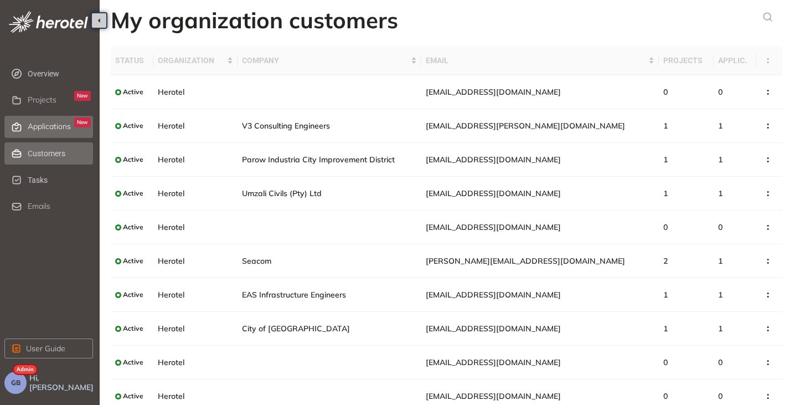
click at [29, 125] on span "Applications" at bounding box center [49, 126] width 43 height 9
